Goal: Task Accomplishment & Management: Manage account settings

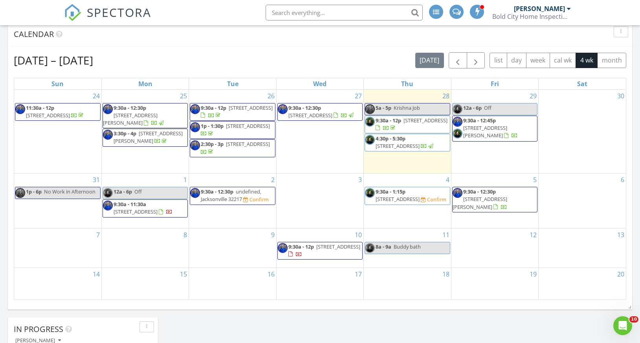
scroll to position [267, 0]
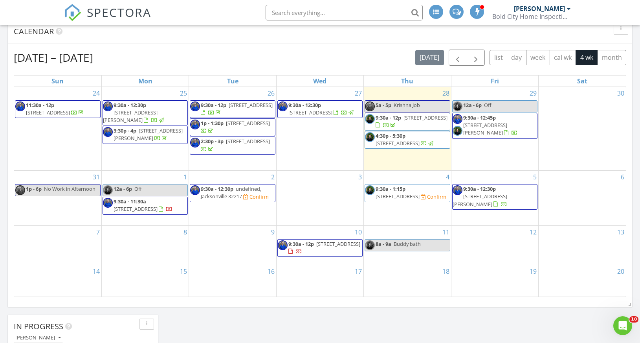
click at [420, 200] on span "10825 Executive Dr, Jacksonville 32225" at bounding box center [398, 196] width 44 height 7
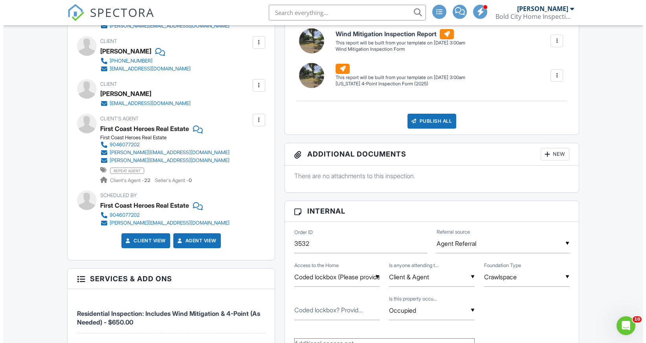
scroll to position [254, 0]
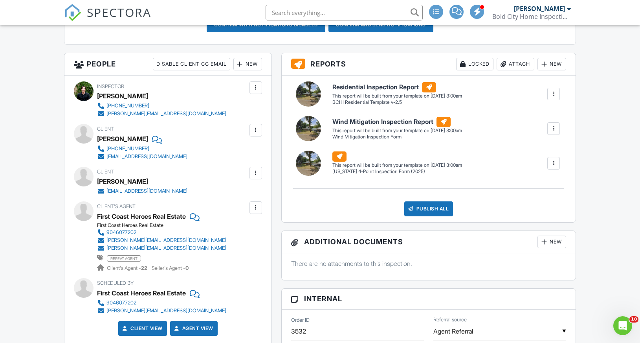
click at [252, 62] on div "New" at bounding box center [247, 64] width 29 height 13
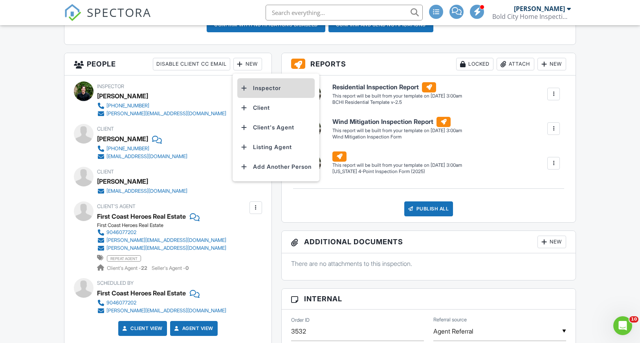
click at [259, 86] on li "Inspector" at bounding box center [275, 88] width 77 height 20
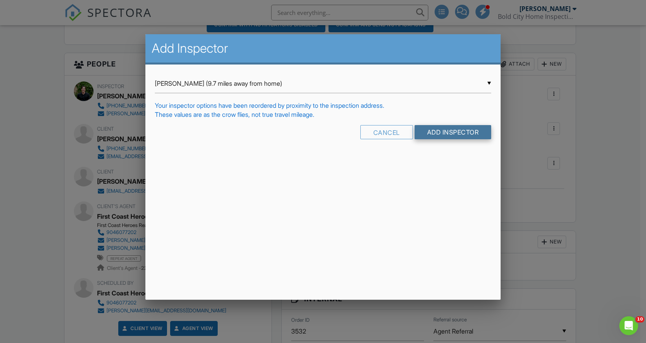
click at [456, 134] on input "Add Inspector" at bounding box center [453, 132] width 77 height 14
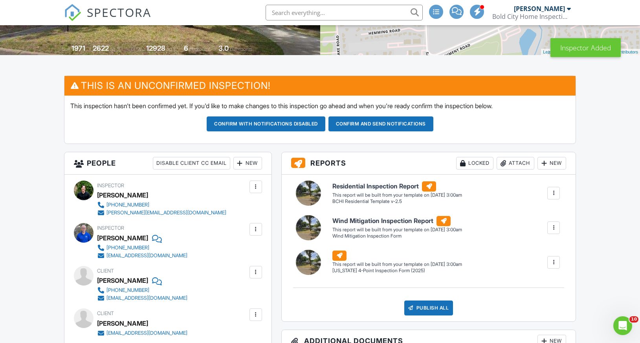
click at [261, 186] on div at bounding box center [256, 186] width 13 height 13
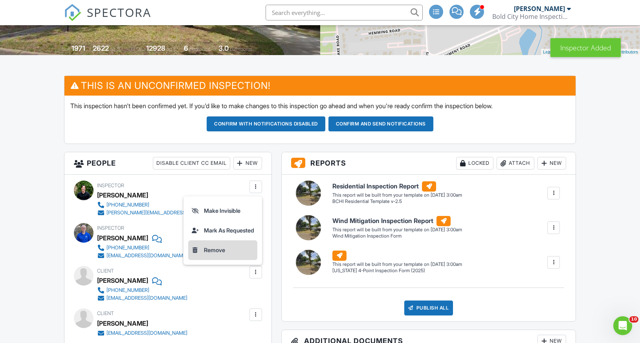
click at [215, 251] on li "Remove" at bounding box center [222, 250] width 69 height 20
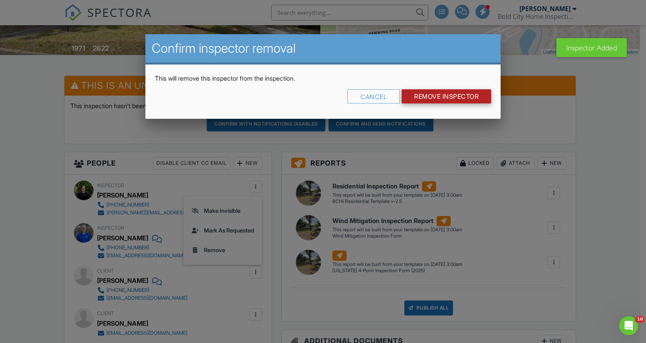
click at [437, 96] on input "Remove Inspector" at bounding box center [447, 96] width 90 height 14
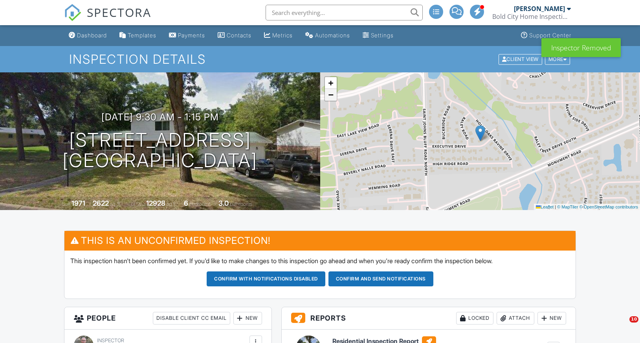
click at [330, 97] on span "−" at bounding box center [330, 95] width 5 height 10
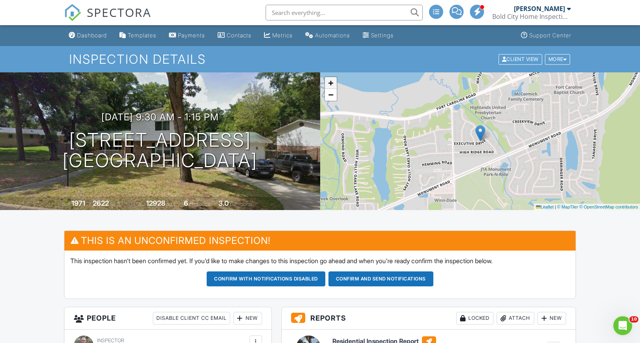
click at [329, 83] on span "+" at bounding box center [330, 83] width 5 height 10
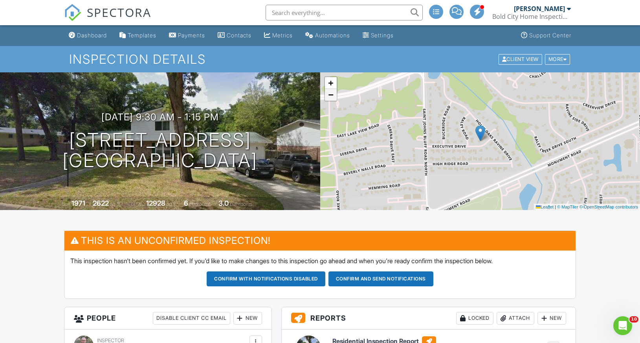
click at [330, 94] on span "−" at bounding box center [330, 95] width 5 height 10
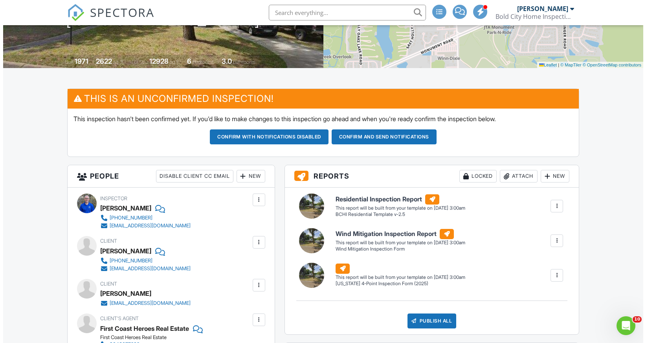
scroll to position [142, 0]
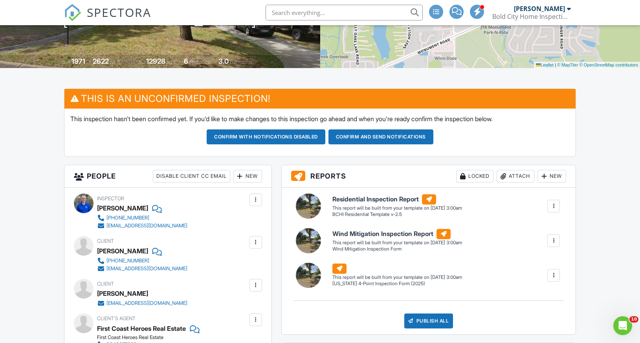
click at [248, 174] on div "New" at bounding box center [247, 176] width 29 height 13
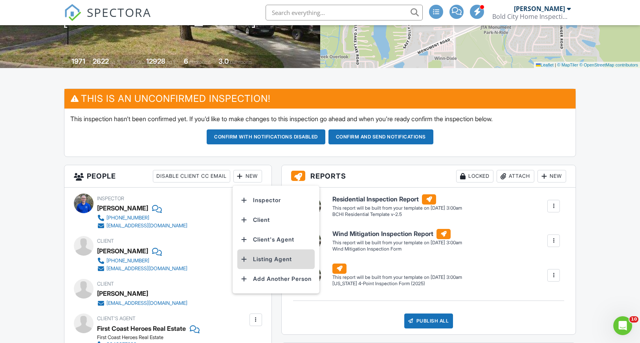
click at [272, 259] on li "Listing Agent" at bounding box center [275, 259] width 77 height 20
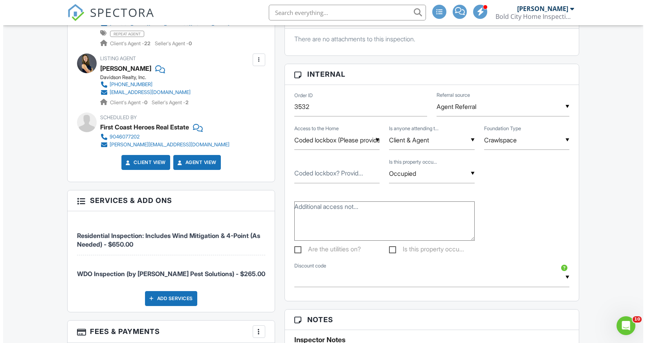
scroll to position [500, 0]
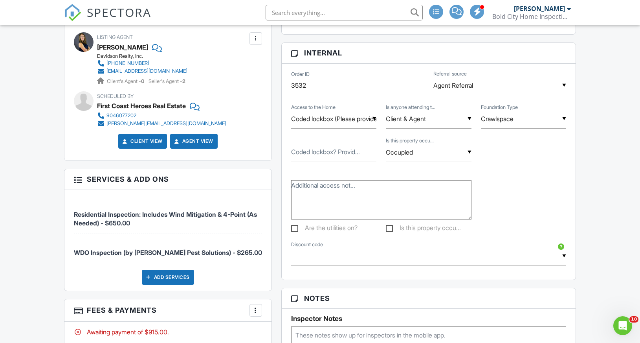
click at [257, 307] on div at bounding box center [256, 310] width 8 height 8
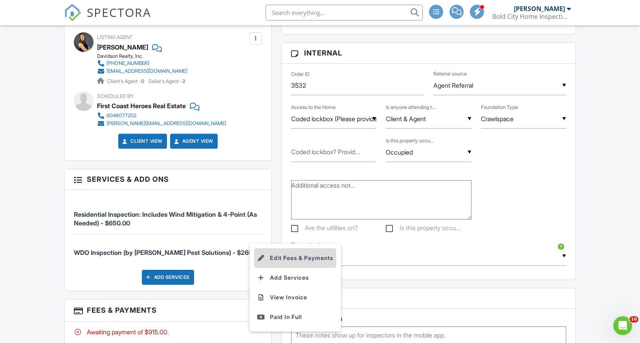
click at [289, 258] on li "Edit Fees & Payments" at bounding box center [295, 258] width 82 height 20
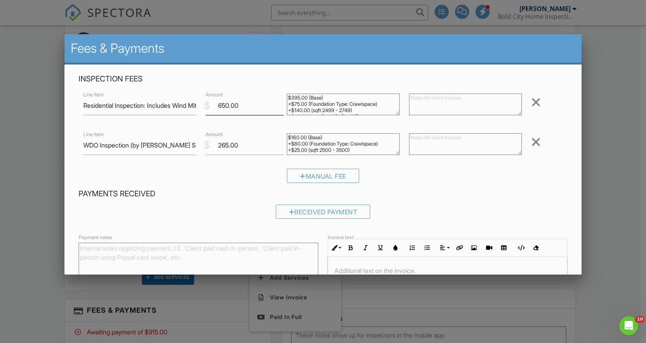
drag, startPoint x: 218, startPoint y: 107, endPoint x: 228, endPoint y: 107, distance: 10.2
click at [228, 107] on input "650.00" at bounding box center [245, 105] width 78 height 19
type input "575.00"
click at [478, 185] on div "Manual Fee" at bounding box center [323, 179] width 489 height 20
drag, startPoint x: 221, startPoint y: 145, endPoint x: 227, endPoint y: 146, distance: 5.9
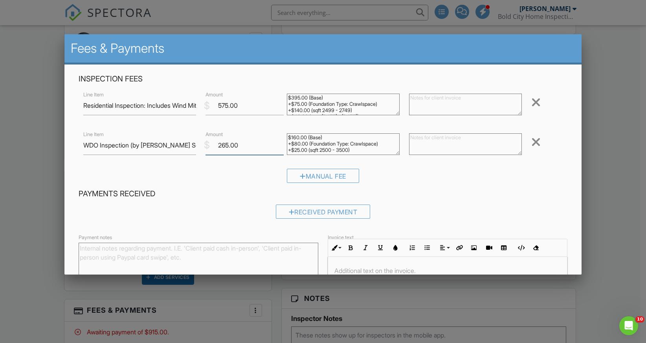
click at [227, 146] on input "265.00" at bounding box center [245, 145] width 78 height 19
type input "250.00"
click at [486, 192] on h4 "Payments Received" at bounding box center [323, 194] width 489 height 10
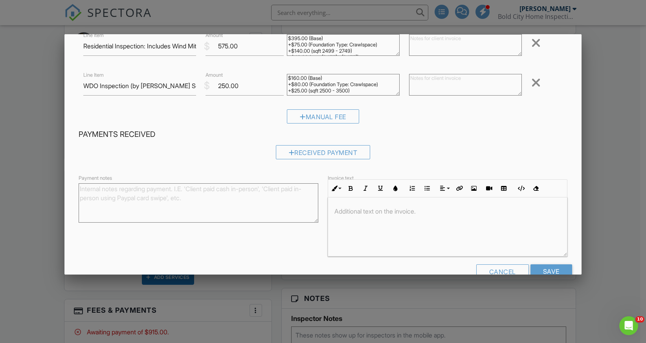
scroll to position [79, 0]
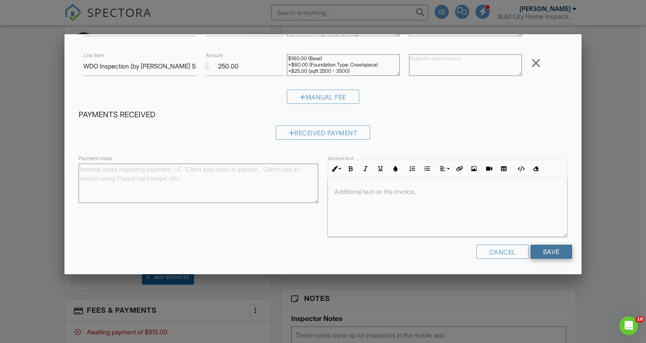
click at [543, 255] on input "Save" at bounding box center [552, 251] width 42 height 14
